Goal: Information Seeking & Learning: Learn about a topic

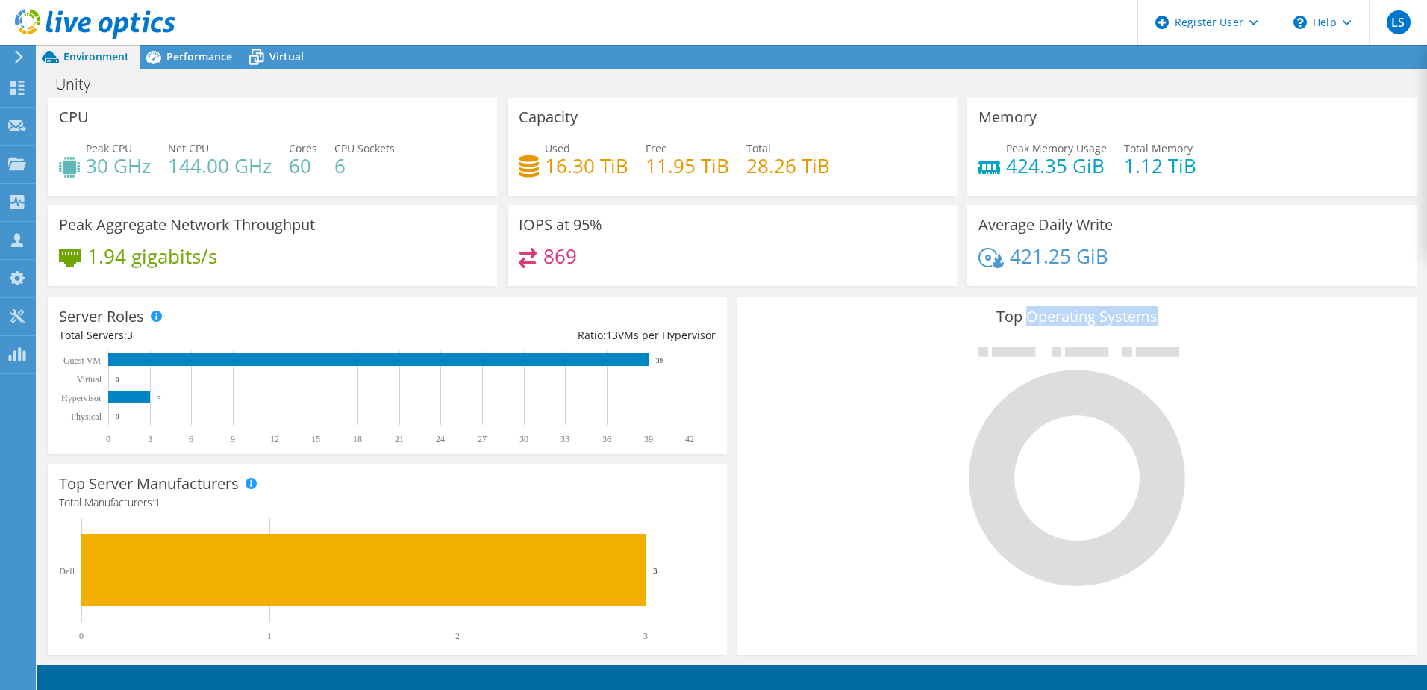
drag, startPoint x: 1149, startPoint y: 313, endPoint x: 1008, endPoint y: 305, distance: 141.3
click at [1014, 308] on h3 "Top Operating Systems" at bounding box center [1077, 316] width 657 height 16
drag, startPoint x: 1008, startPoint y: 305, endPoint x: 944, endPoint y: 324, distance: 67.1
click at [944, 324] on h3 "Top Operating Systems" at bounding box center [1077, 316] width 657 height 16
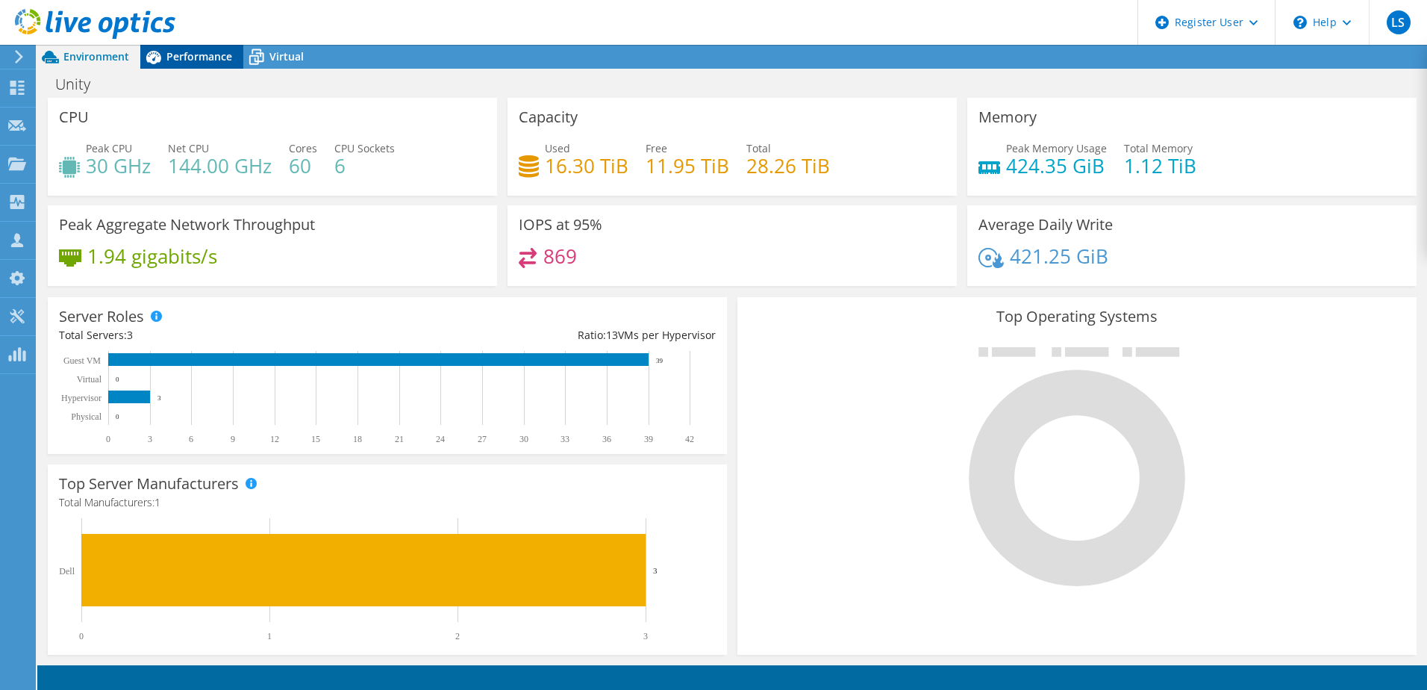
click at [213, 56] on span "Performance" at bounding box center [199, 56] width 66 height 14
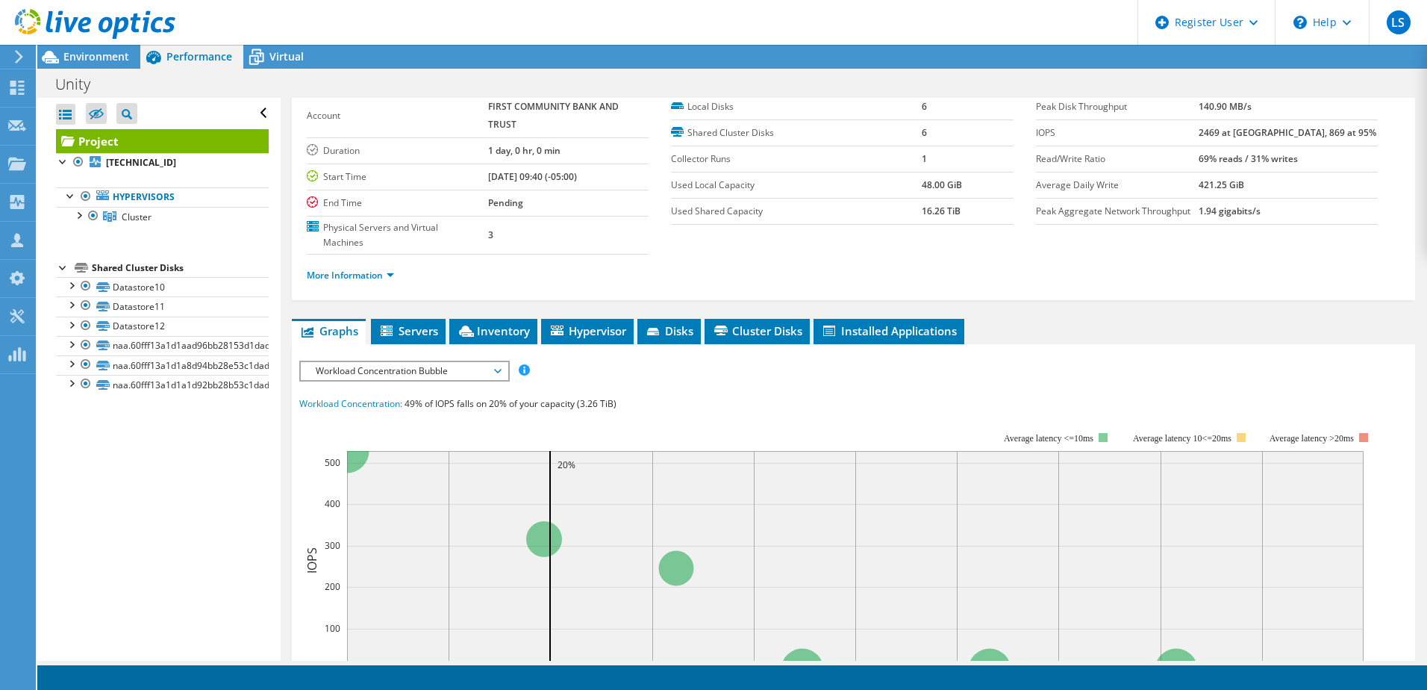
scroll to position [149, 0]
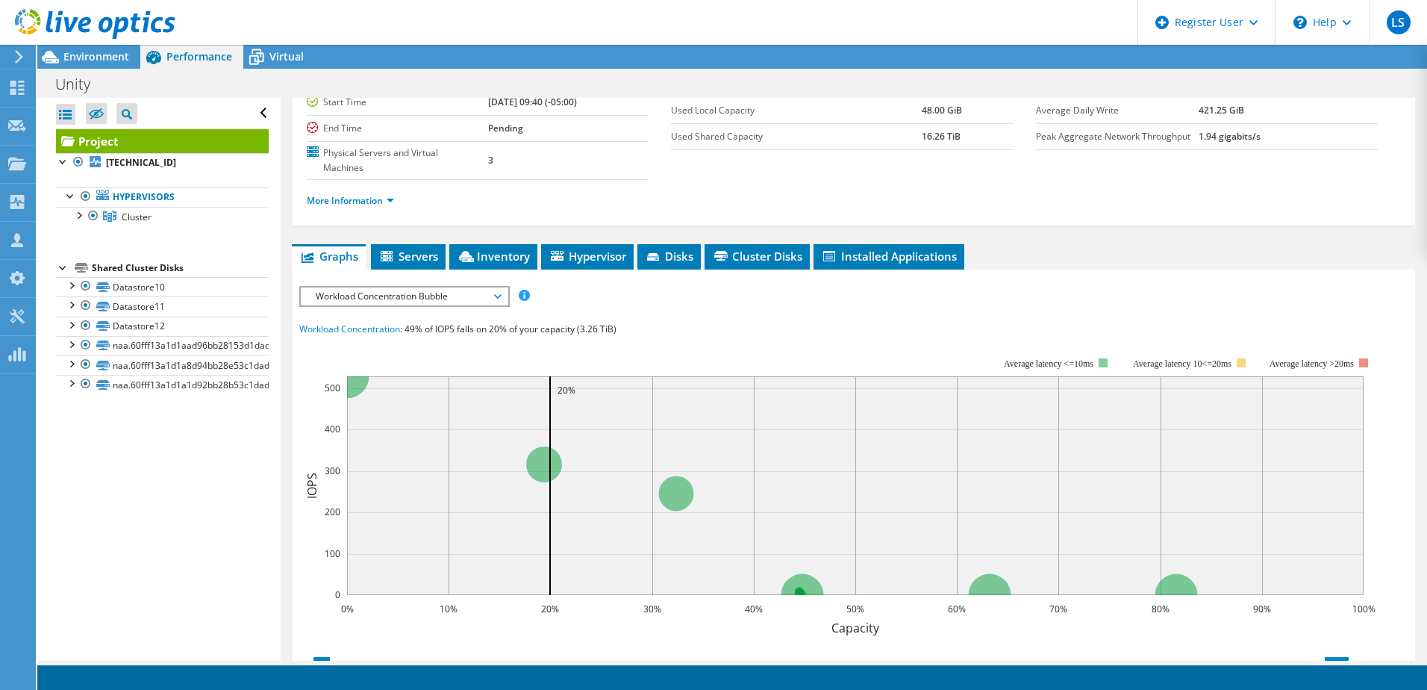
click at [450, 291] on span "Workload Concentration Bubble" at bounding box center [404, 296] width 192 height 18
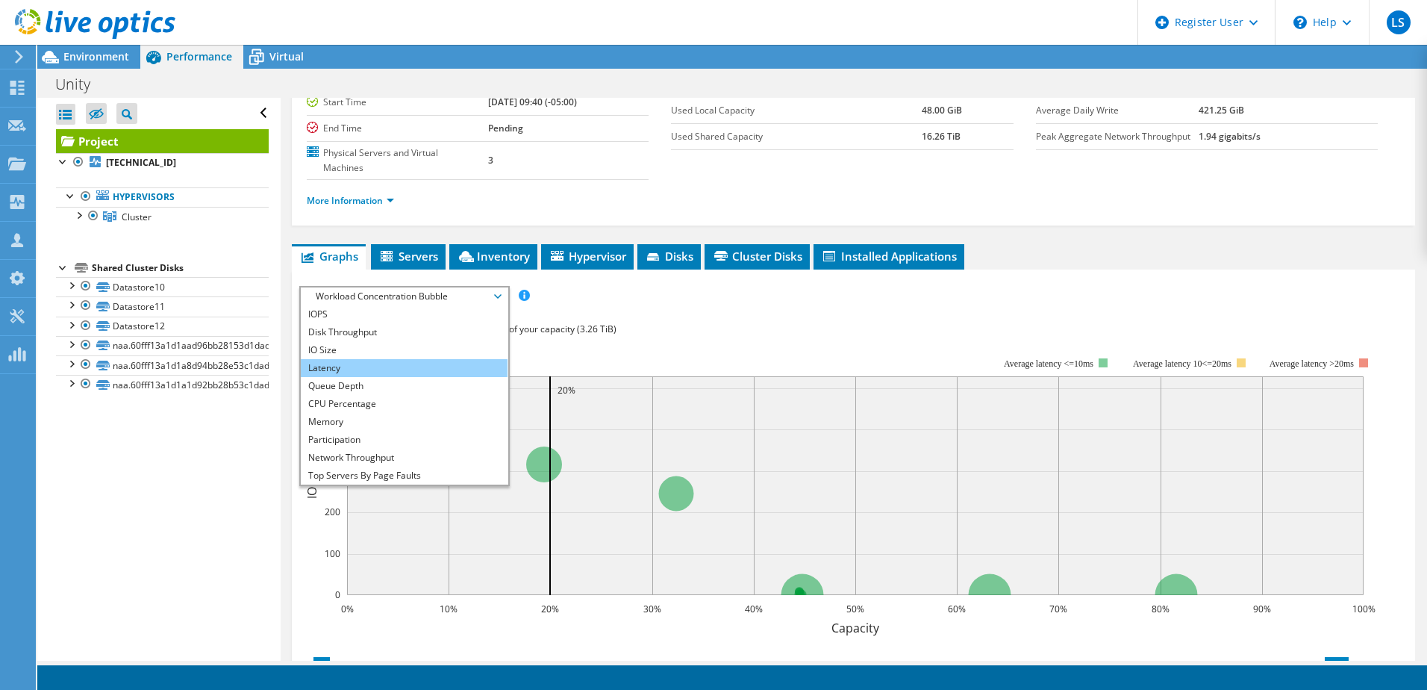
click at [434, 375] on li "Latency" at bounding box center [404, 368] width 207 height 18
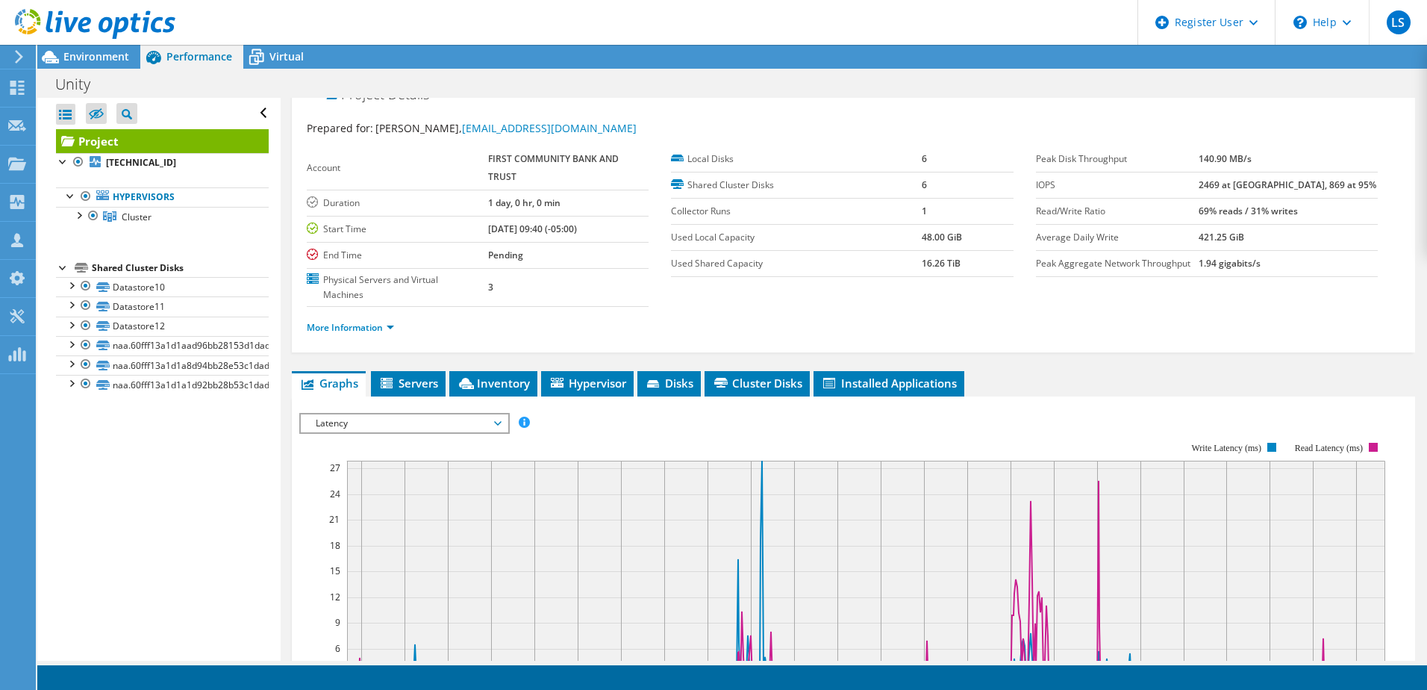
scroll to position [0, 0]
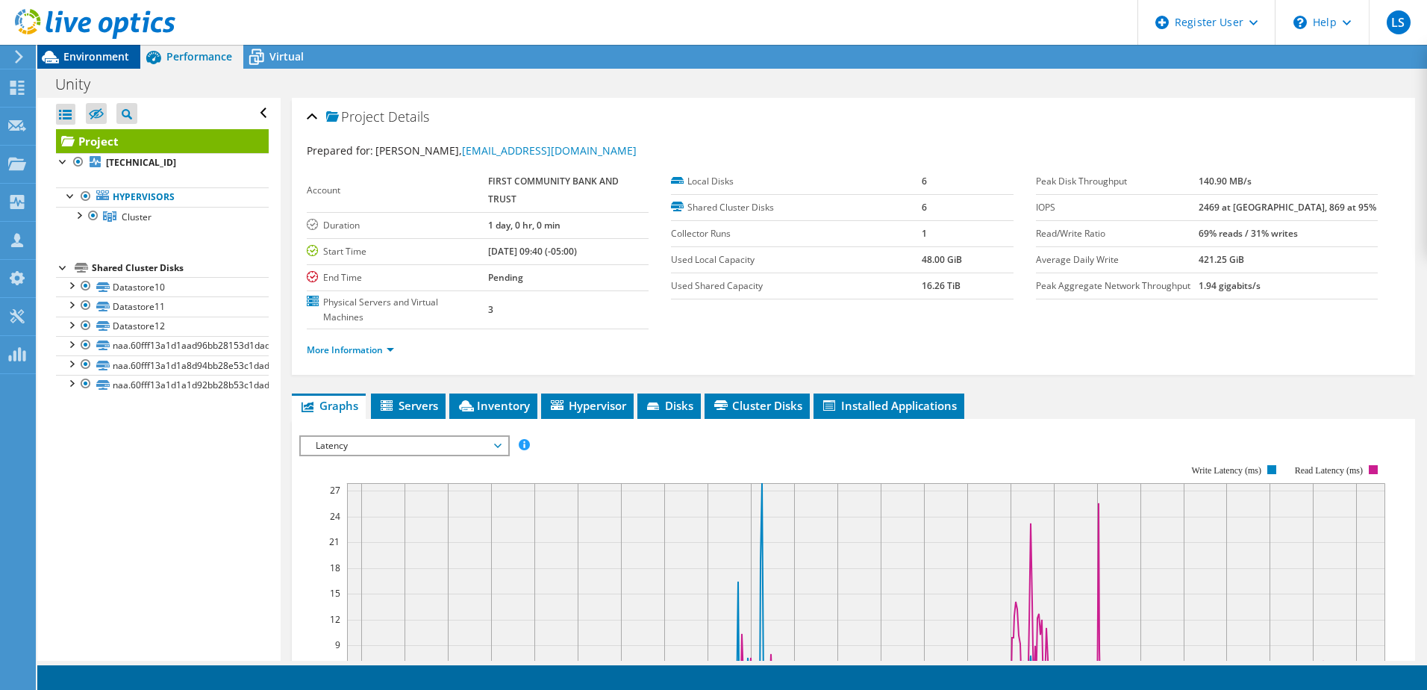
click at [116, 51] on span "Environment" at bounding box center [96, 56] width 66 height 14
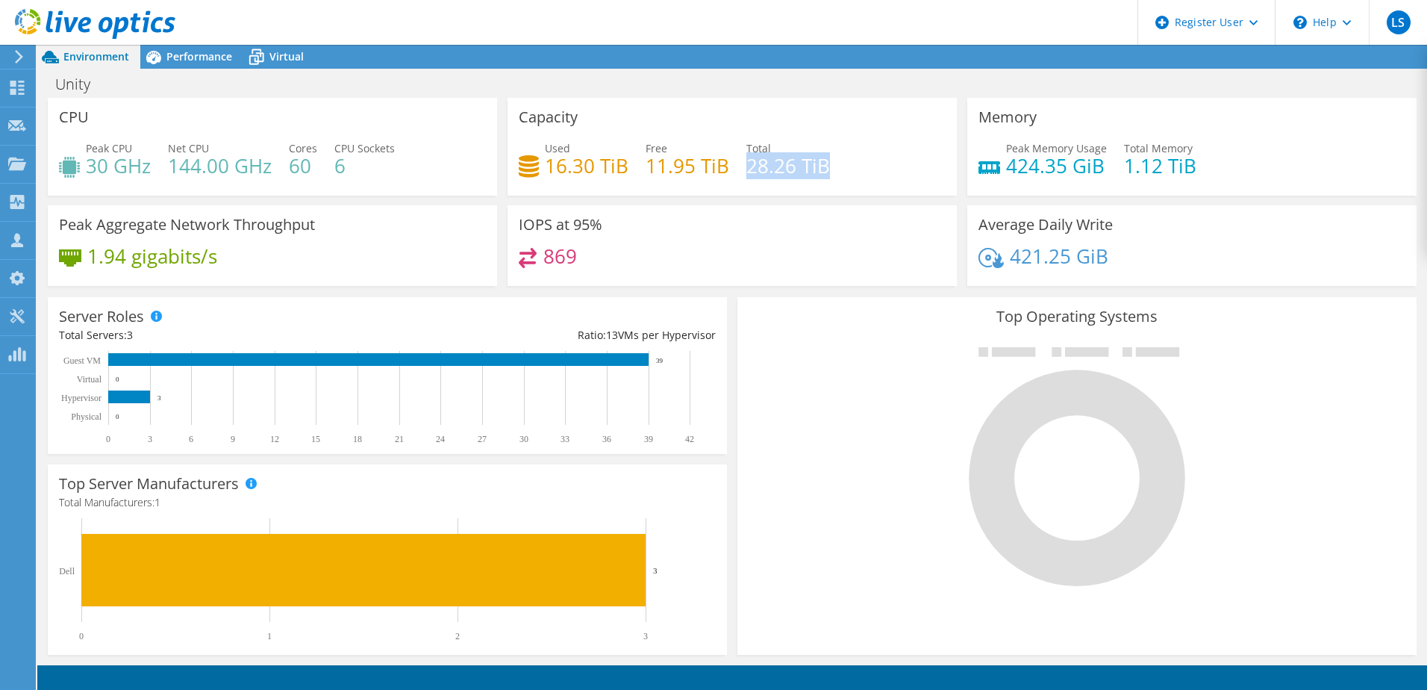
drag, startPoint x: 822, startPoint y: 165, endPoint x: 742, endPoint y: 157, distance: 80.3
click at [746, 157] on h4 "28.26 TiB" at bounding box center [788, 165] width 84 height 16
drag, startPoint x: 742, startPoint y: 157, endPoint x: 706, endPoint y: 202, distance: 57.9
click at [706, 202] on div "Capacity Used 16.30 TiB Free 11.95 TiB Total 28.26 TiB" at bounding box center [732, 151] width 460 height 107
drag, startPoint x: 549, startPoint y: 257, endPoint x: 503, endPoint y: 252, distance: 46.5
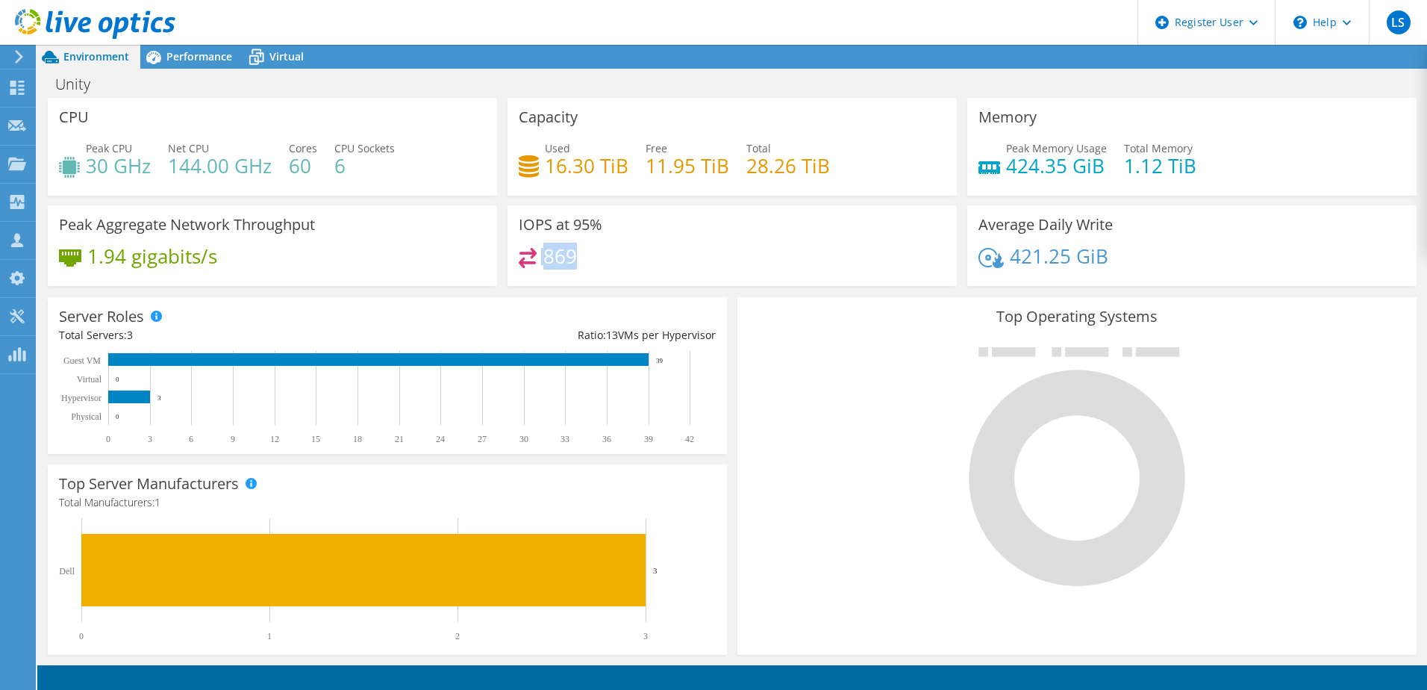
click at [508, 252] on div "IOPS at 95% 869" at bounding box center [732, 245] width 449 height 81
drag, startPoint x: 503, startPoint y: 252, endPoint x: 472, endPoint y: 268, distance: 35.0
click at [466, 261] on div "1.94 gigabits/s" at bounding box center [272, 263] width 427 height 31
drag, startPoint x: 572, startPoint y: 257, endPoint x: 535, endPoint y: 237, distance: 41.8
click at [535, 237] on div "IOPS at 95% 869" at bounding box center [732, 245] width 449 height 81
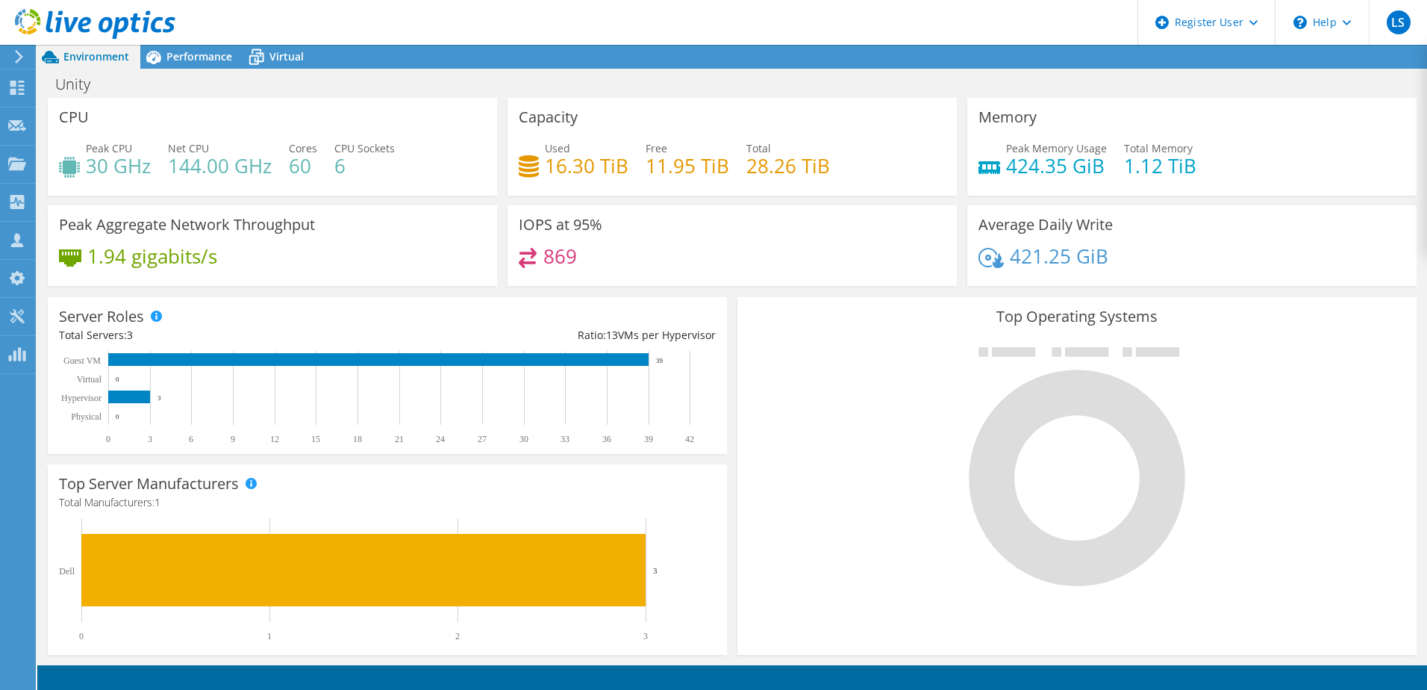
drag, startPoint x: 535, startPoint y: 237, endPoint x: 530, endPoint y: 281, distance: 43.6
click at [530, 281] on div "IOPS at 95% 869" at bounding box center [732, 245] width 449 height 81
drag, startPoint x: 572, startPoint y: 256, endPoint x: 546, endPoint y: 253, distance: 26.3
click at [547, 253] on div "869" at bounding box center [732, 264] width 427 height 32
drag, startPoint x: 546, startPoint y: 253, endPoint x: 682, endPoint y: 255, distance: 135.8
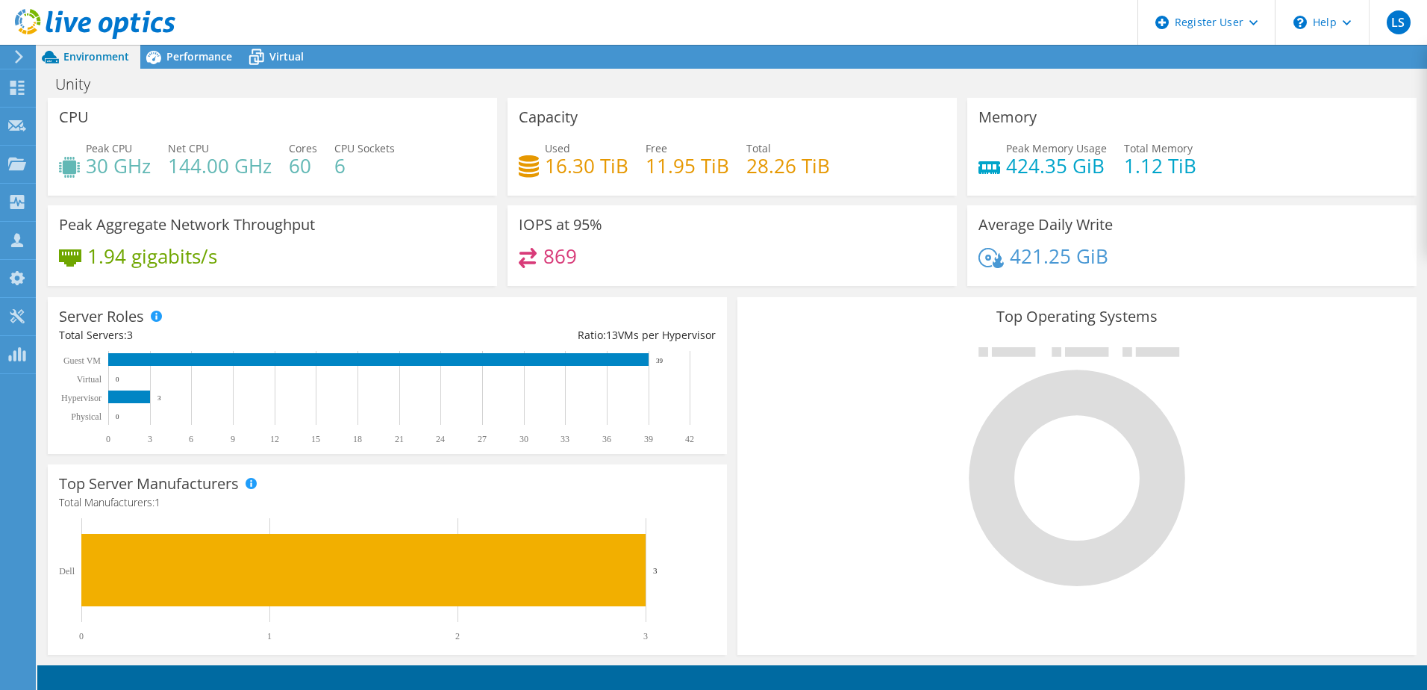
click at [682, 255] on div "869" at bounding box center [732, 264] width 427 height 32
click at [184, 53] on span "Performance" at bounding box center [199, 56] width 66 height 14
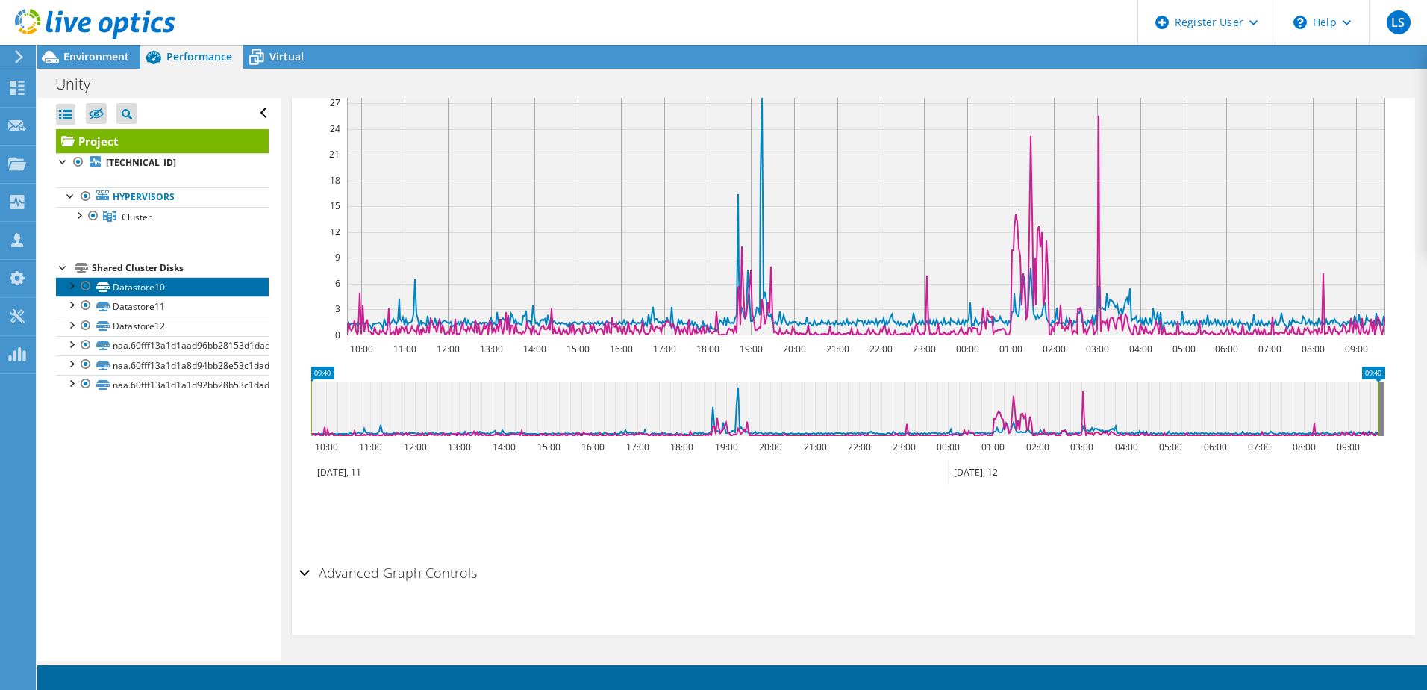
click at [140, 284] on link "Datastore10" at bounding box center [162, 286] width 213 height 19
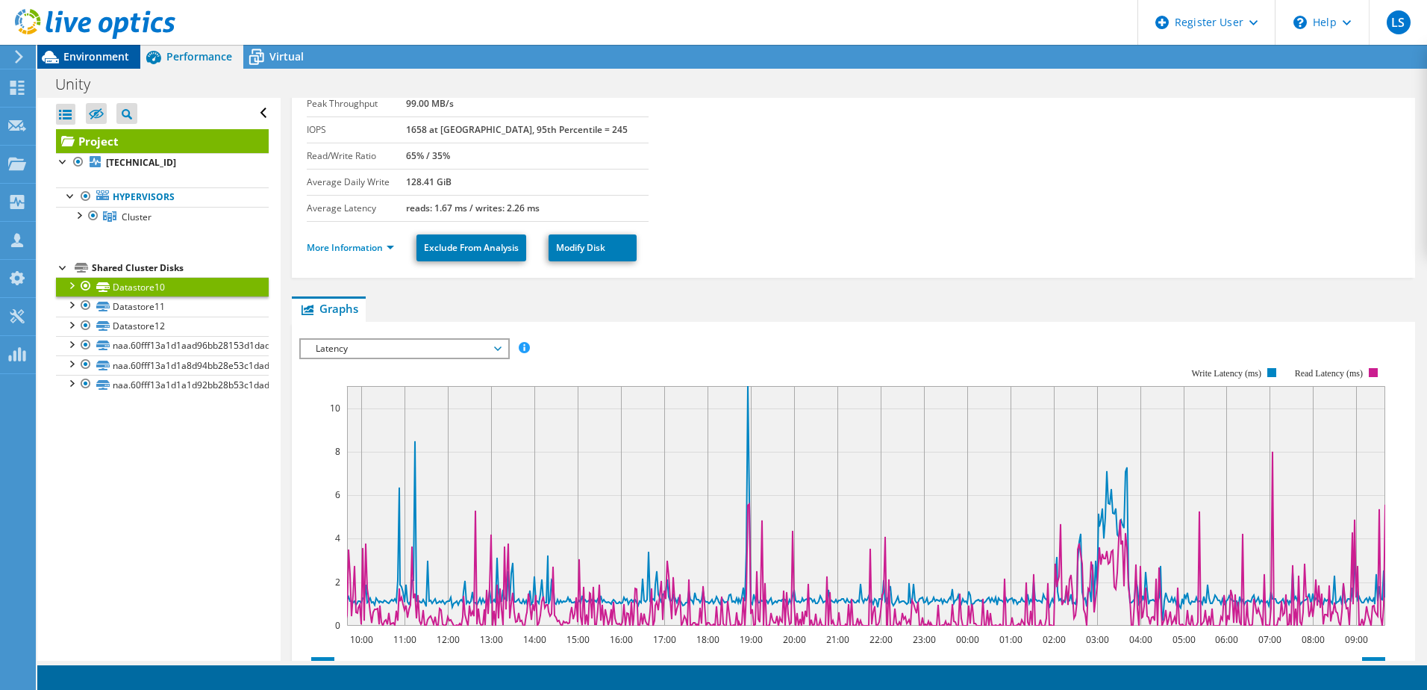
scroll to position [96, 0]
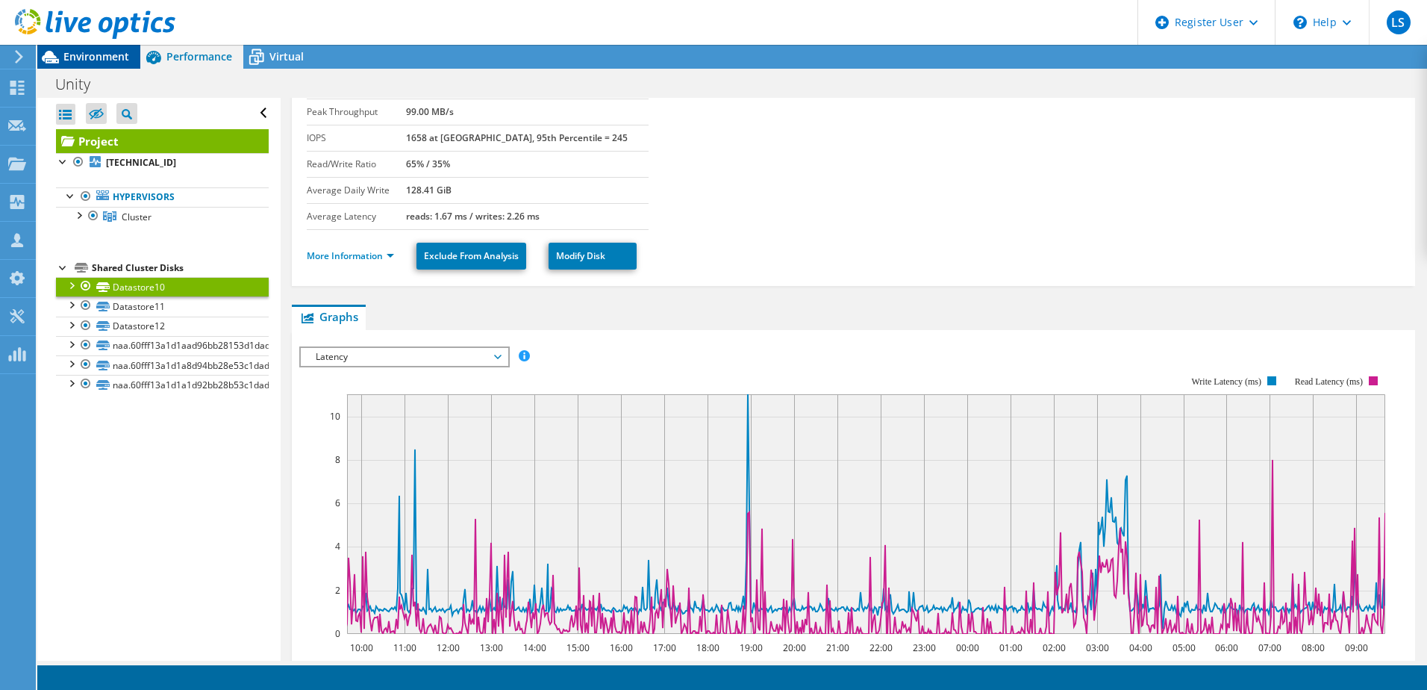
click at [93, 56] on span "Environment" at bounding box center [96, 56] width 66 height 14
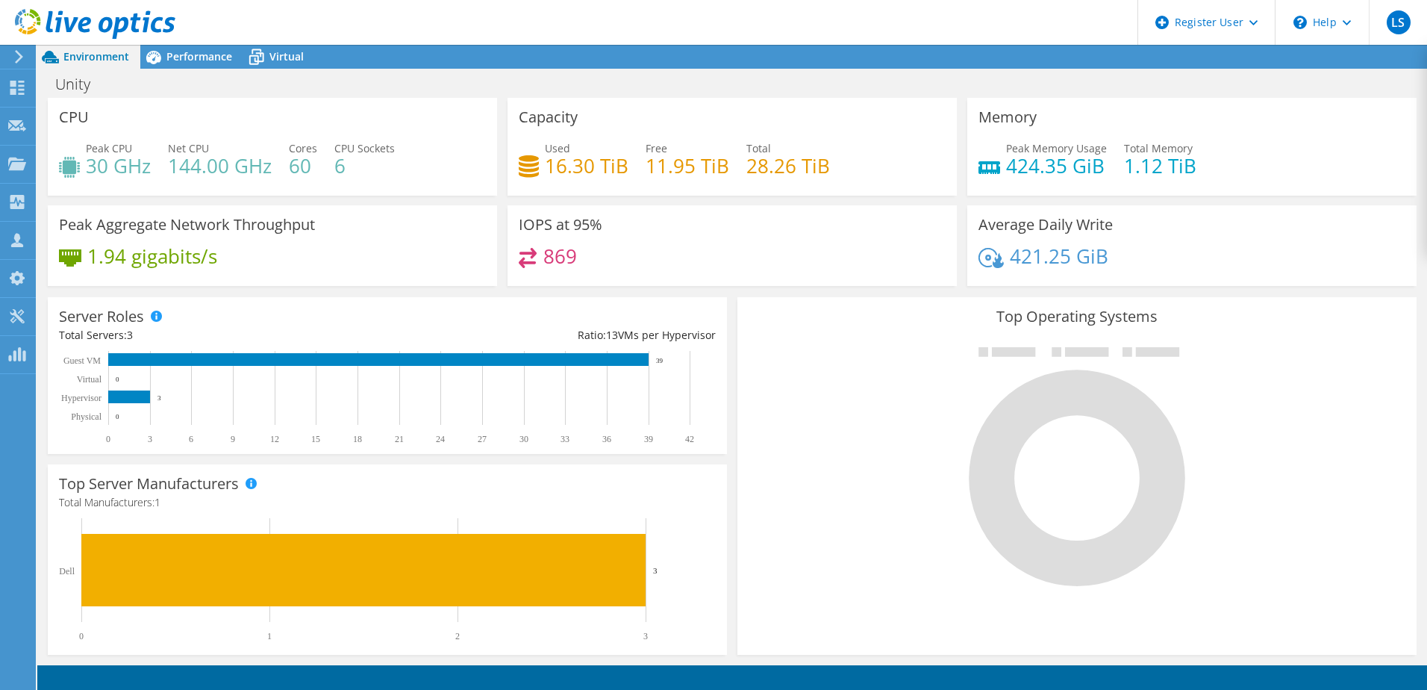
scroll to position [224, 0]
click at [177, 53] on span "Performance" at bounding box center [199, 56] width 66 height 14
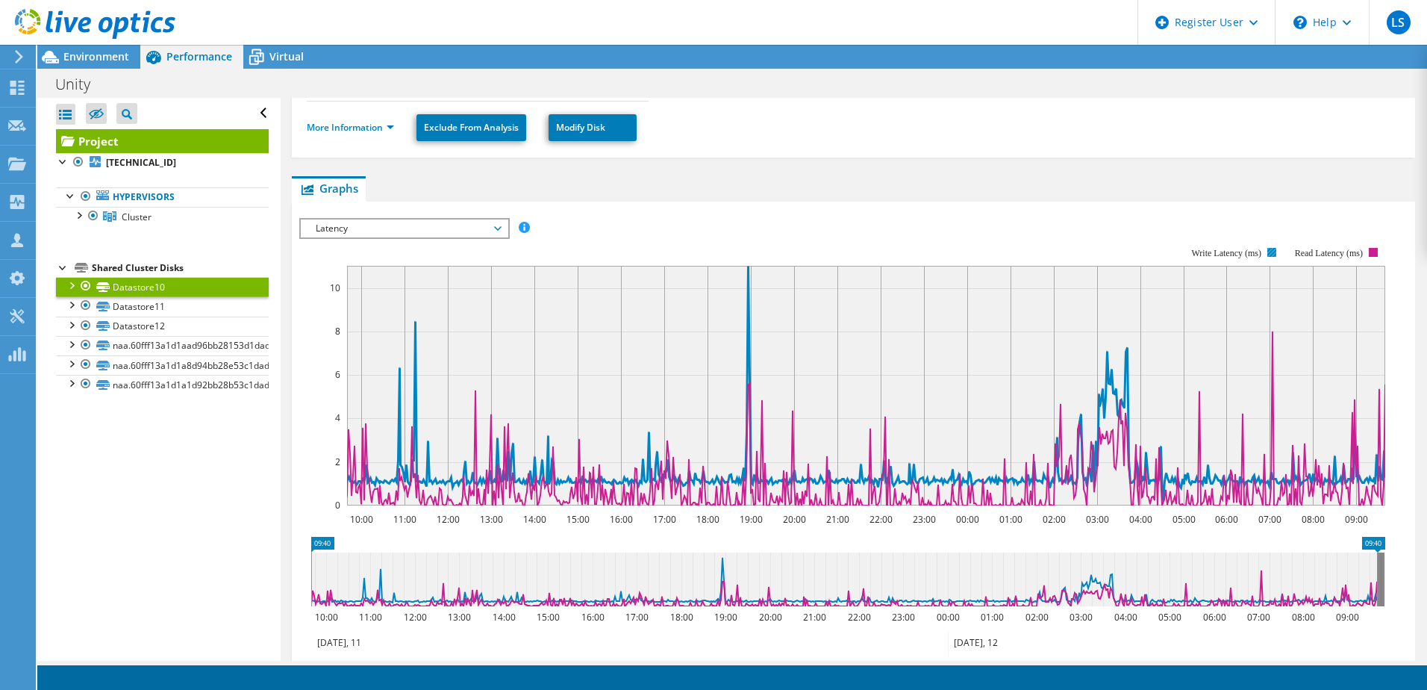
drag, startPoint x: 1188, startPoint y: 251, endPoint x: 1232, endPoint y: 257, distance: 44.5
click at [1233, 258] on icon "10:00 11:00 12:00 13:00 14:00 15:00 16:00 17:00 18:00 19:00 20:00 21:00 22:00 2…" at bounding box center [847, 376] width 1097 height 299
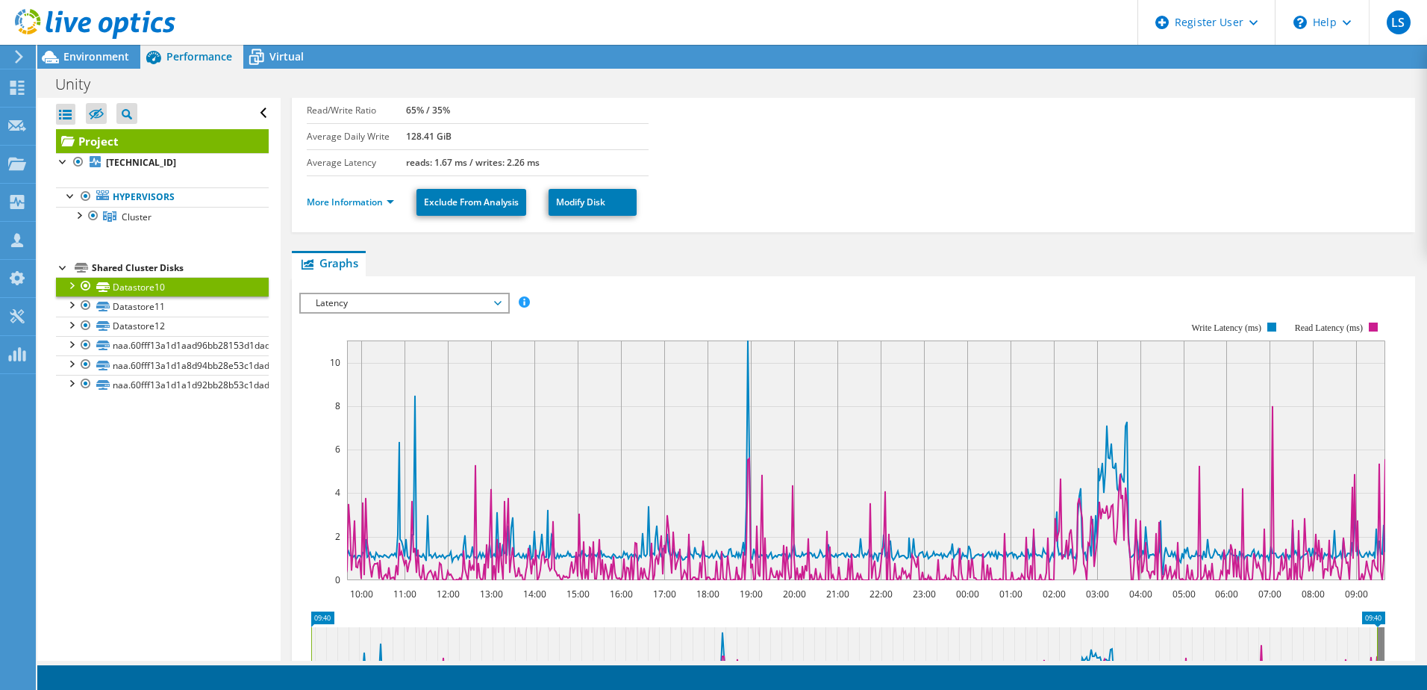
scroll to position [0, 0]
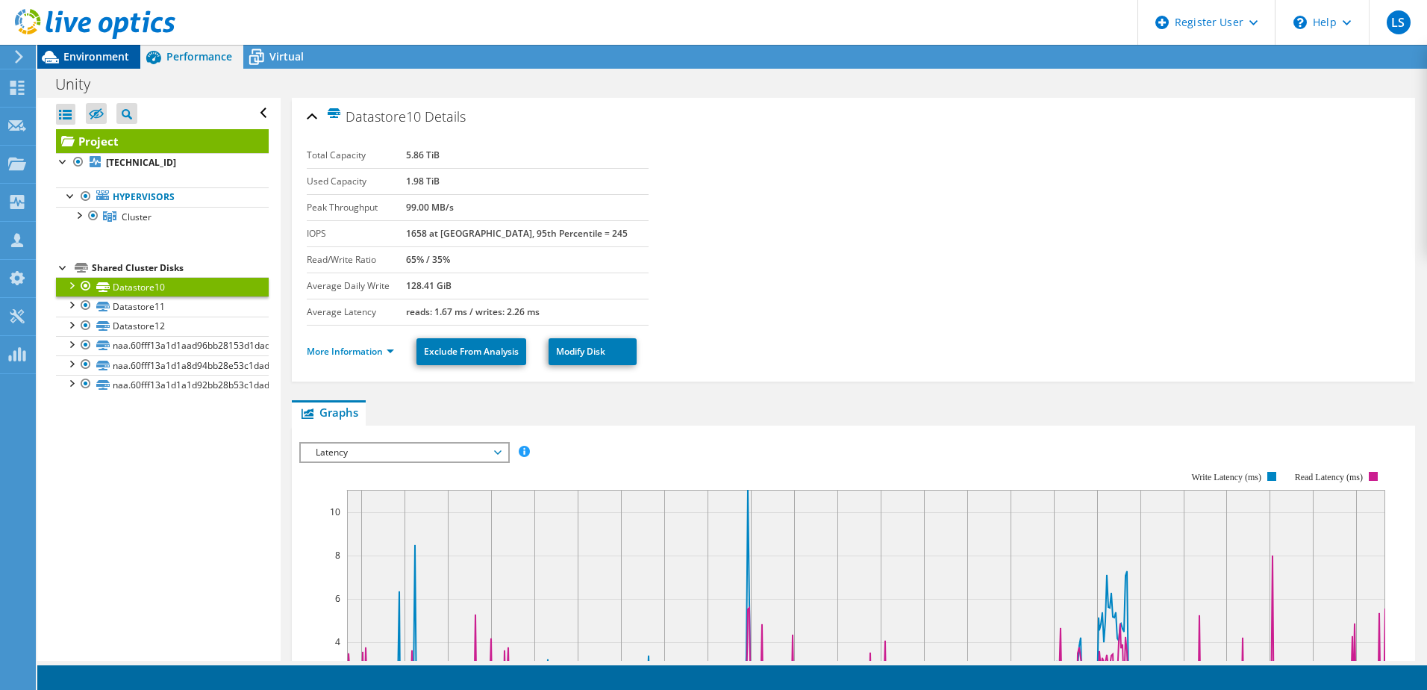
click at [96, 57] on span "Environment" at bounding box center [96, 56] width 66 height 14
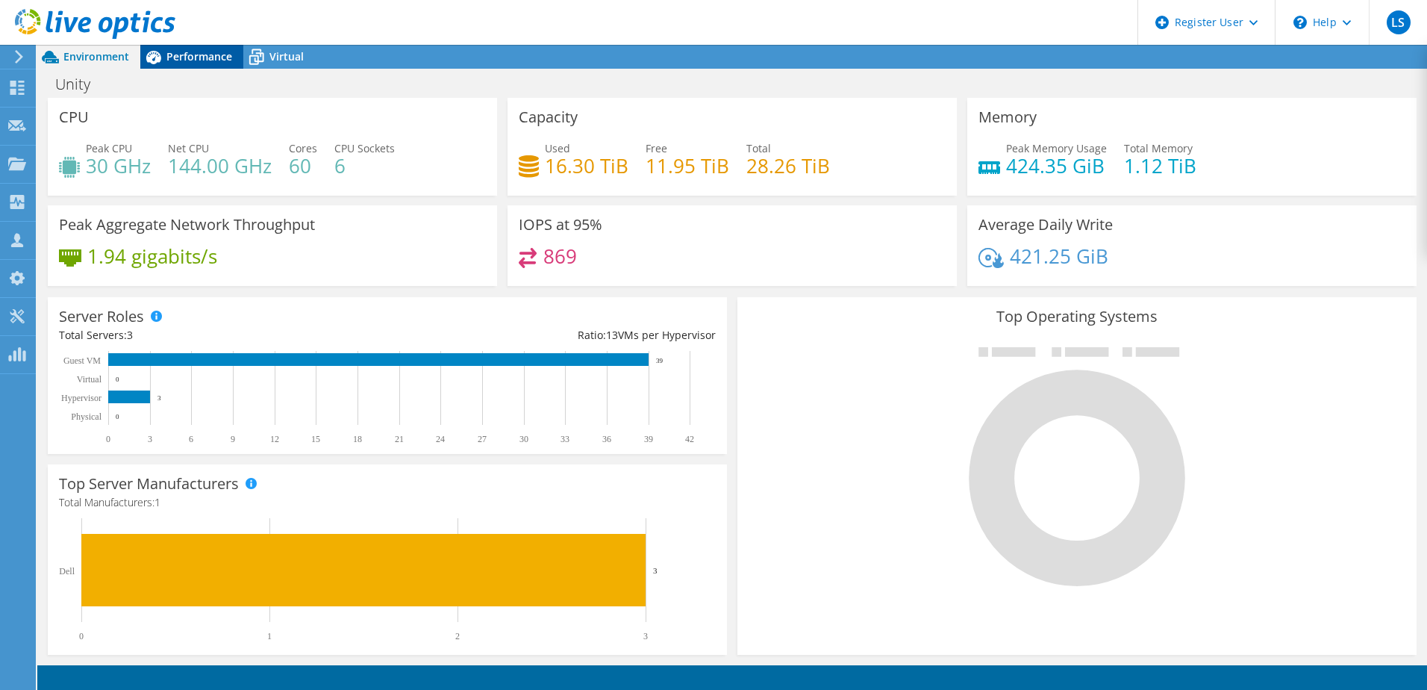
click at [196, 60] on span "Performance" at bounding box center [199, 56] width 66 height 14
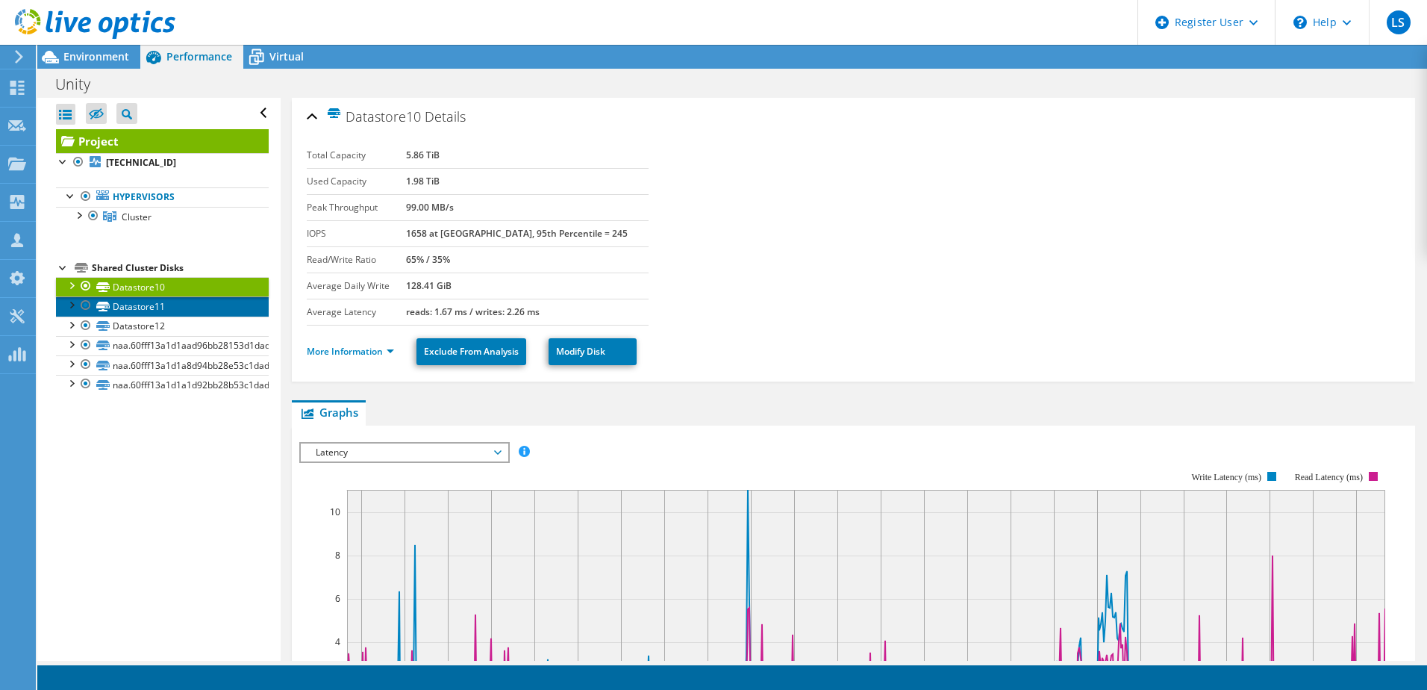
click at [146, 305] on link "Datastore11" at bounding box center [162, 305] width 213 height 19
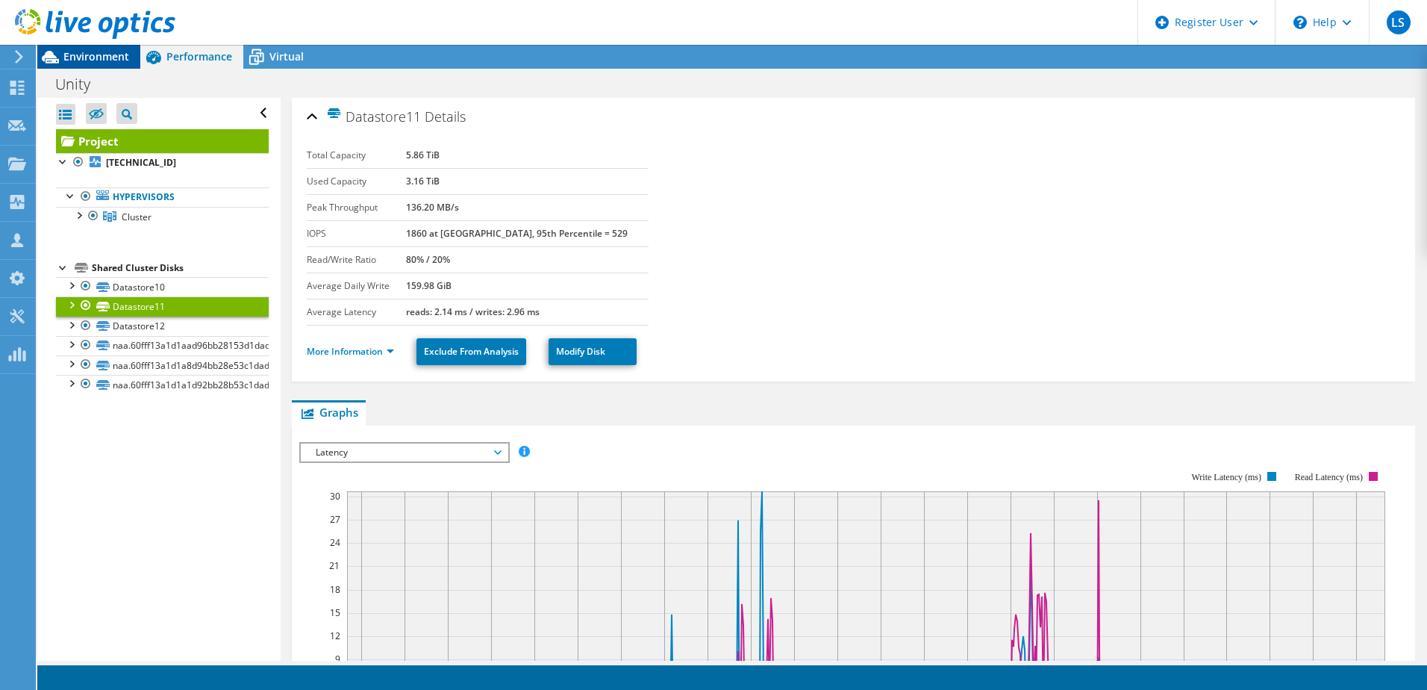
click at [113, 54] on span "Environment" at bounding box center [96, 56] width 66 height 14
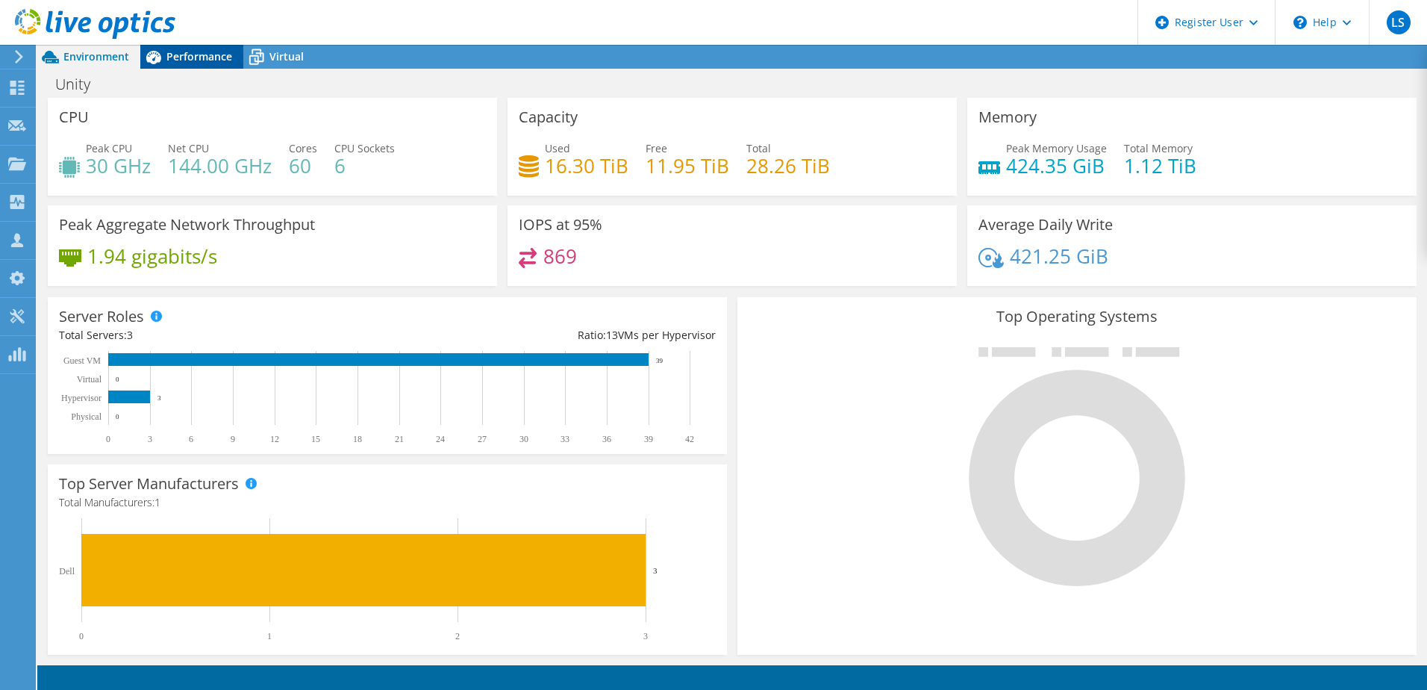
click at [188, 56] on span "Performance" at bounding box center [199, 56] width 66 height 14
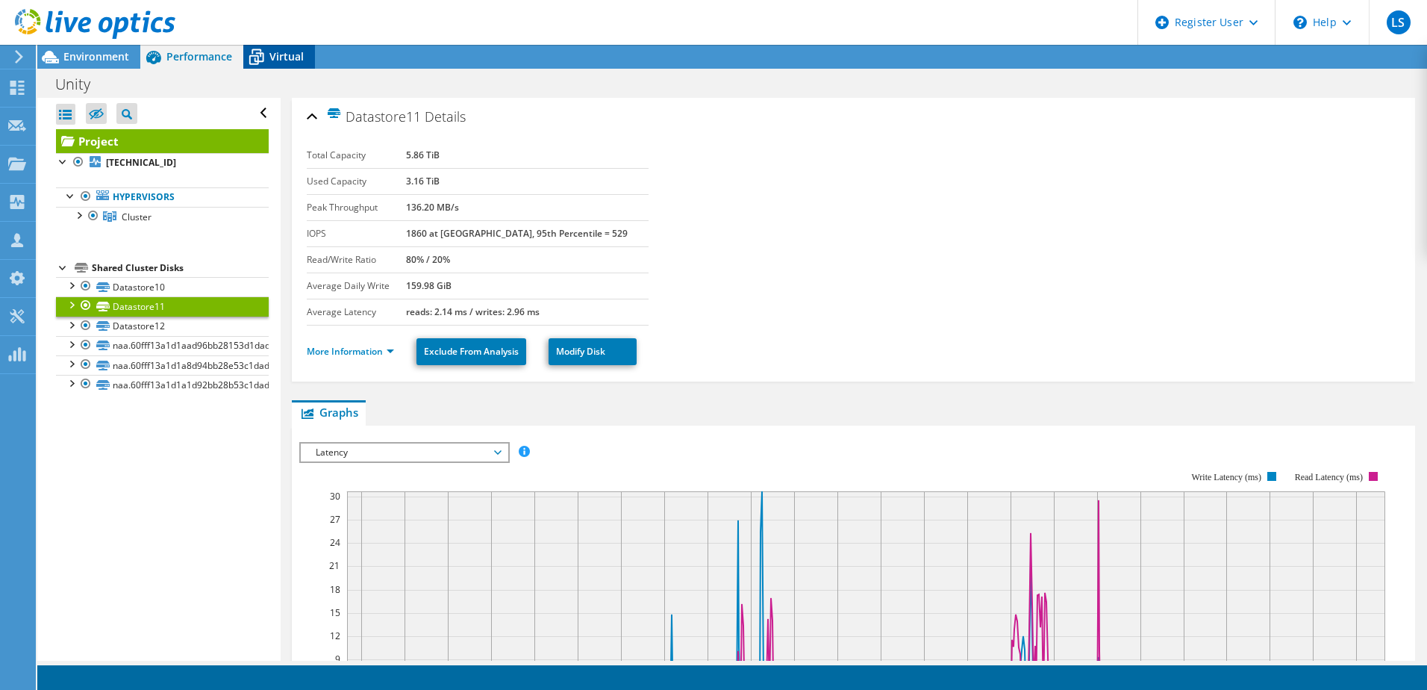
click at [253, 57] on icon at bounding box center [256, 57] width 26 height 26
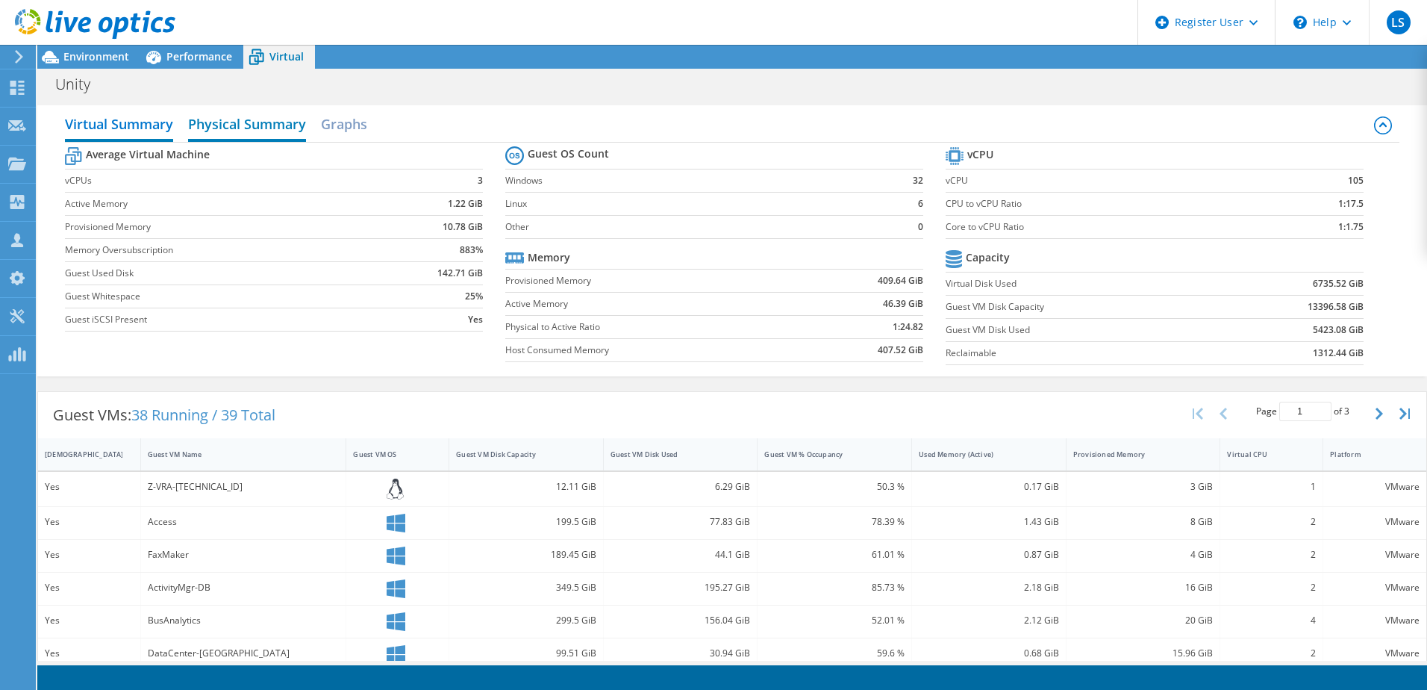
click at [223, 115] on h2 "Physical Summary" at bounding box center [247, 125] width 118 height 33
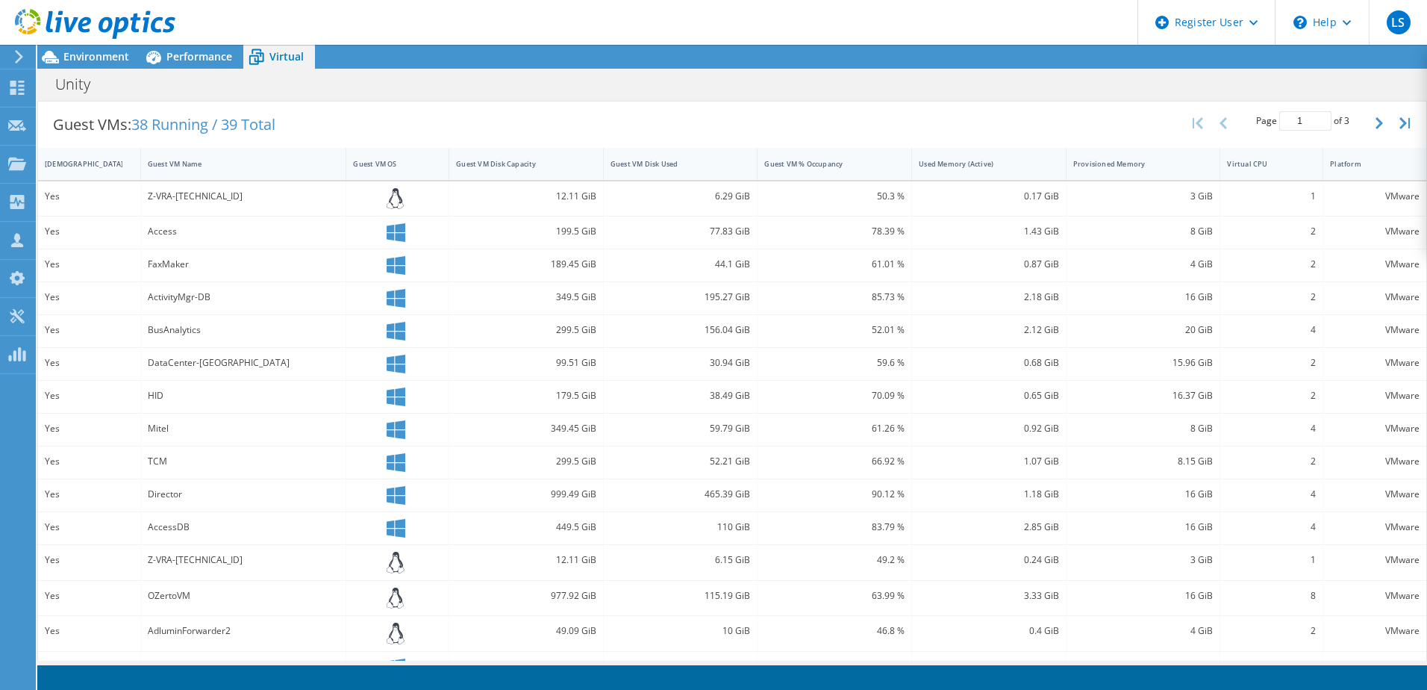
scroll to position [75, 0]
click at [690, 163] on div "Guest VM Disk Used" at bounding box center [672, 164] width 122 height 10
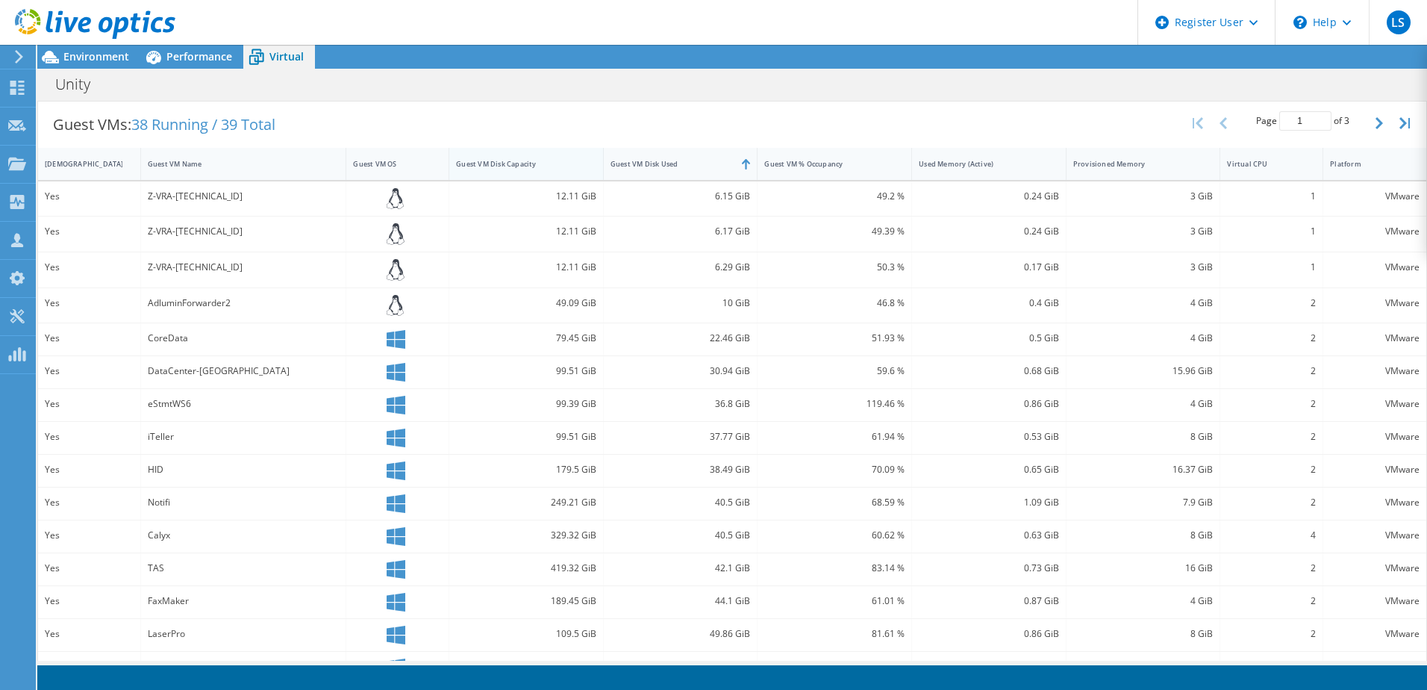
click at [555, 160] on div "Guest VM Disk Capacity" at bounding box center [517, 164] width 122 height 10
click at [565, 167] on div "Guest VM Disk Capacity" at bounding box center [517, 164] width 122 height 10
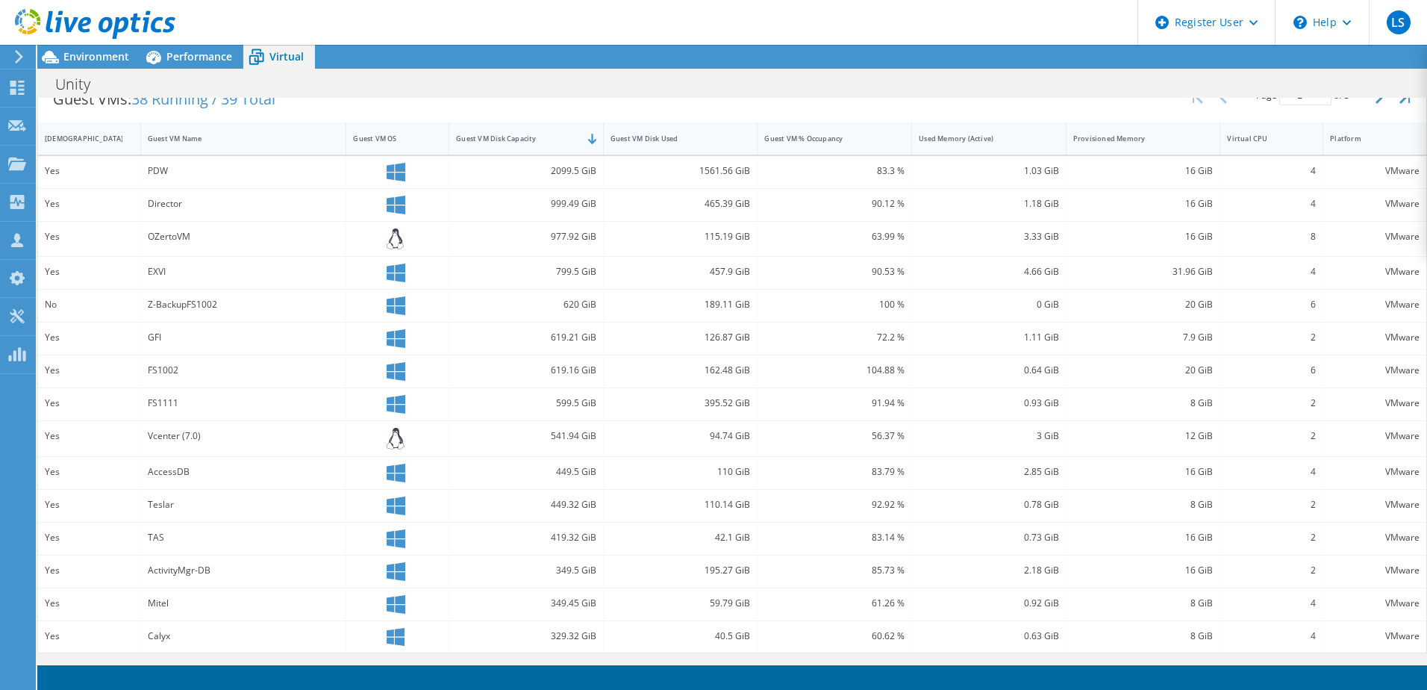
scroll to position [245, 0]
